Goal: Navigation & Orientation: Find specific page/section

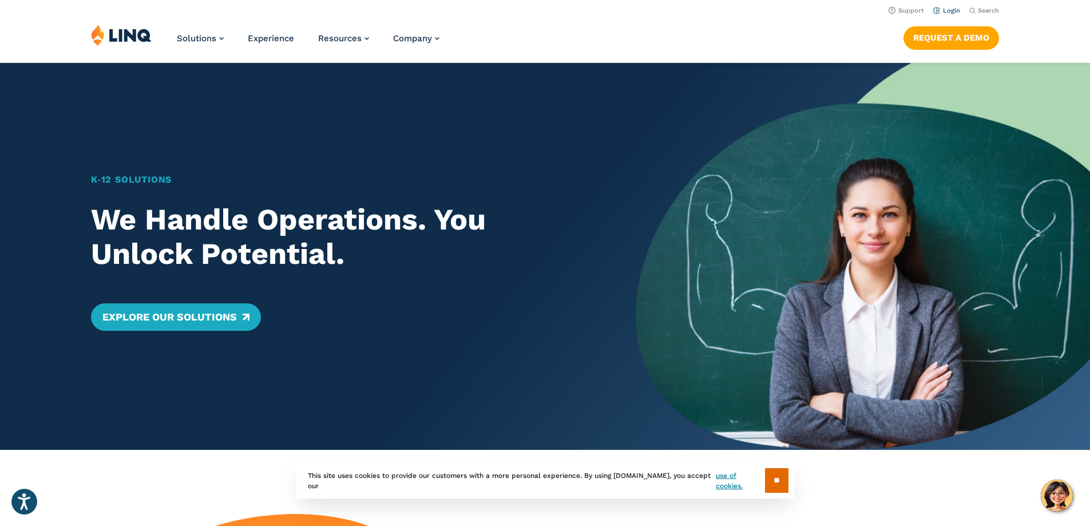
click at [943, 10] on link "Login" at bounding box center [947, 10] width 27 height 7
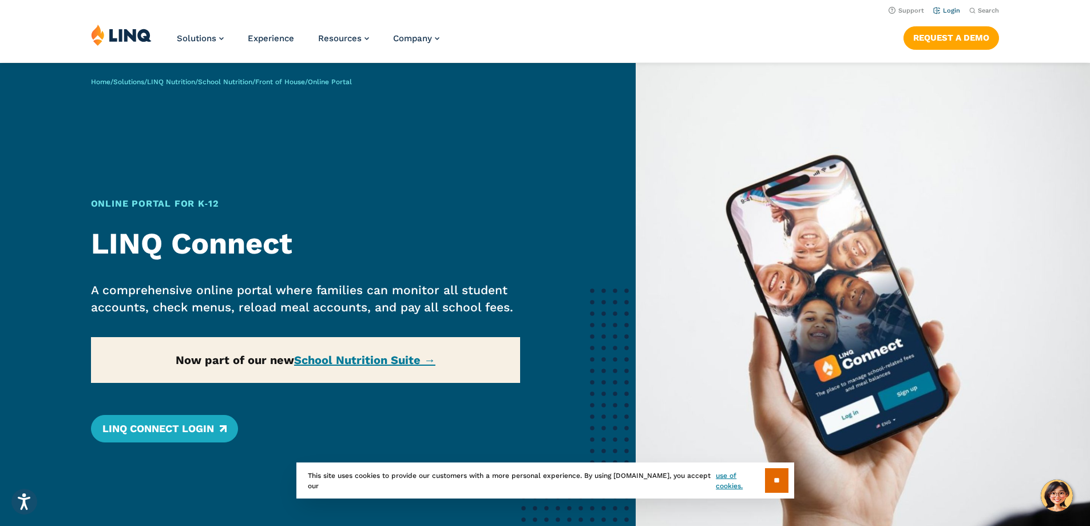
click at [939, 9] on link "Login" at bounding box center [947, 10] width 27 height 7
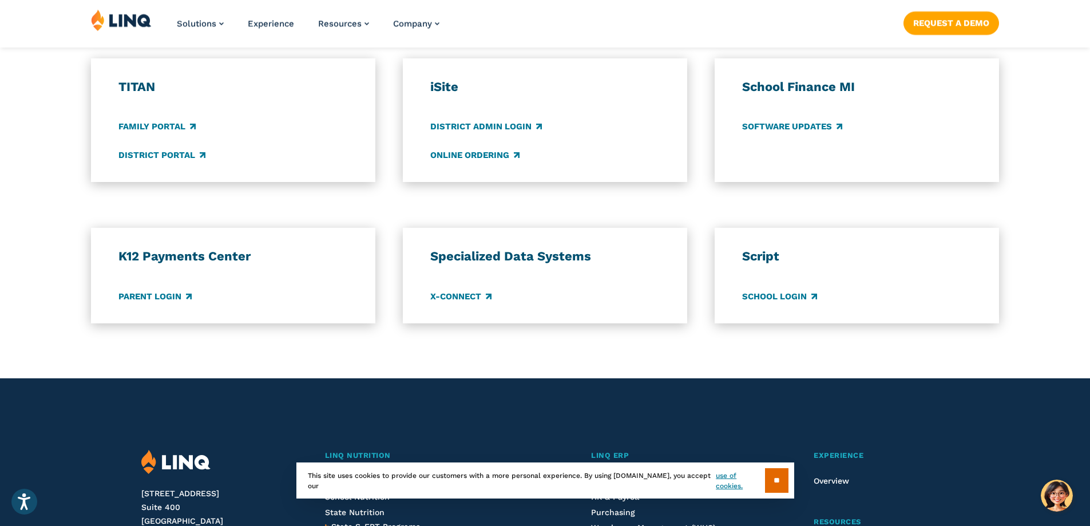
scroll to position [859, 0]
click at [162, 297] on link "Parent Login" at bounding box center [154, 296] width 73 height 13
